Goal: Navigation & Orientation: Find specific page/section

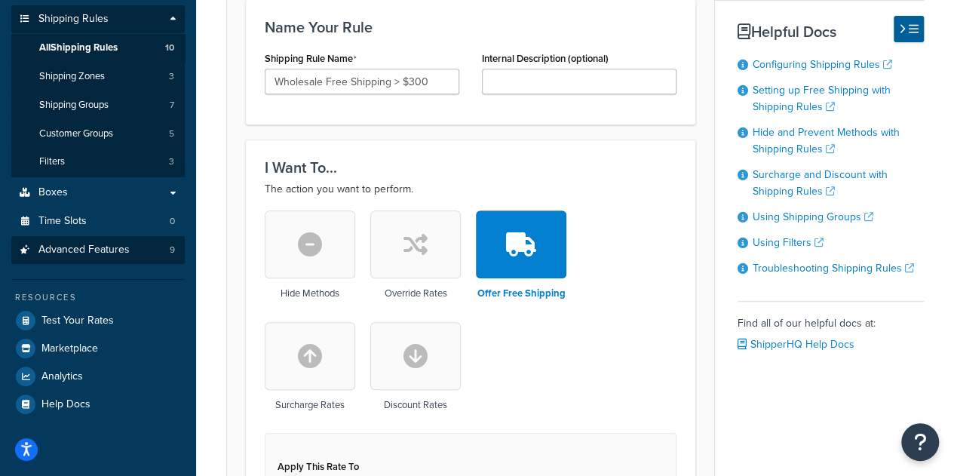
scroll to position [151, 0]
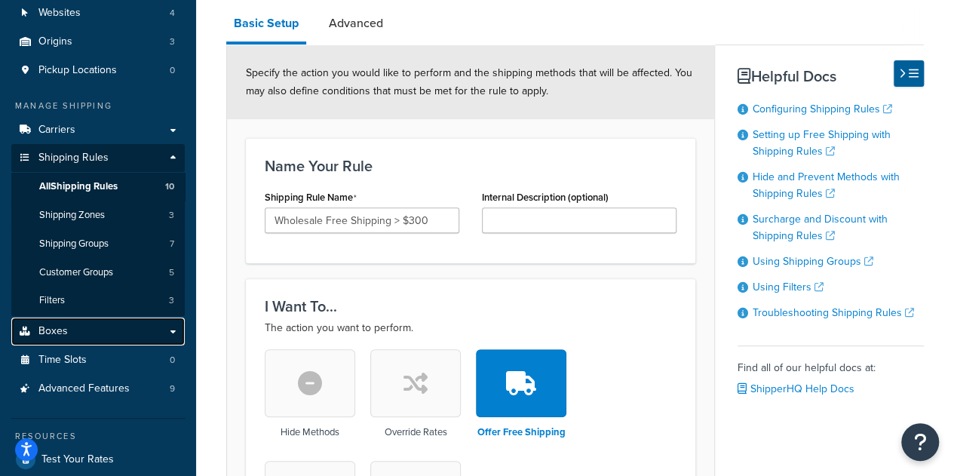
click at [87, 339] on link "Boxes" at bounding box center [97, 331] width 173 height 28
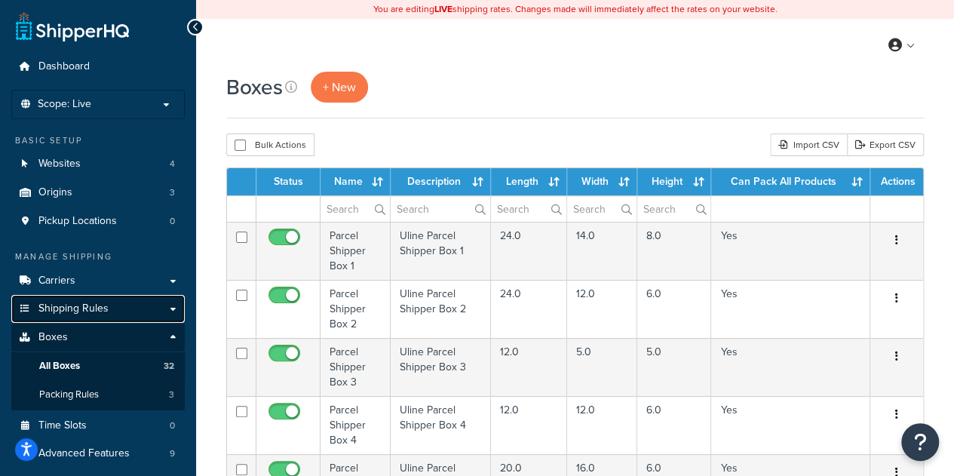
click at [94, 314] on span "Shipping Rules" at bounding box center [73, 308] width 70 height 13
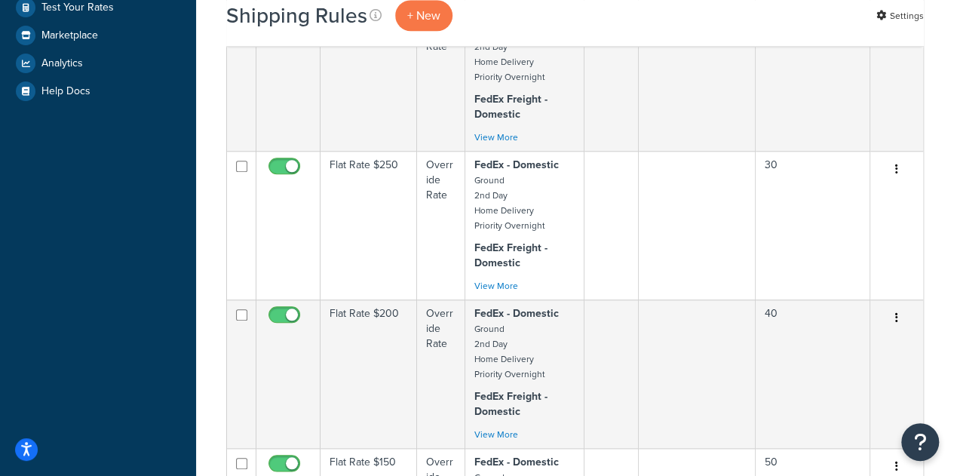
scroll to position [377, 0]
